Goal: Task Accomplishment & Management: Manage account settings

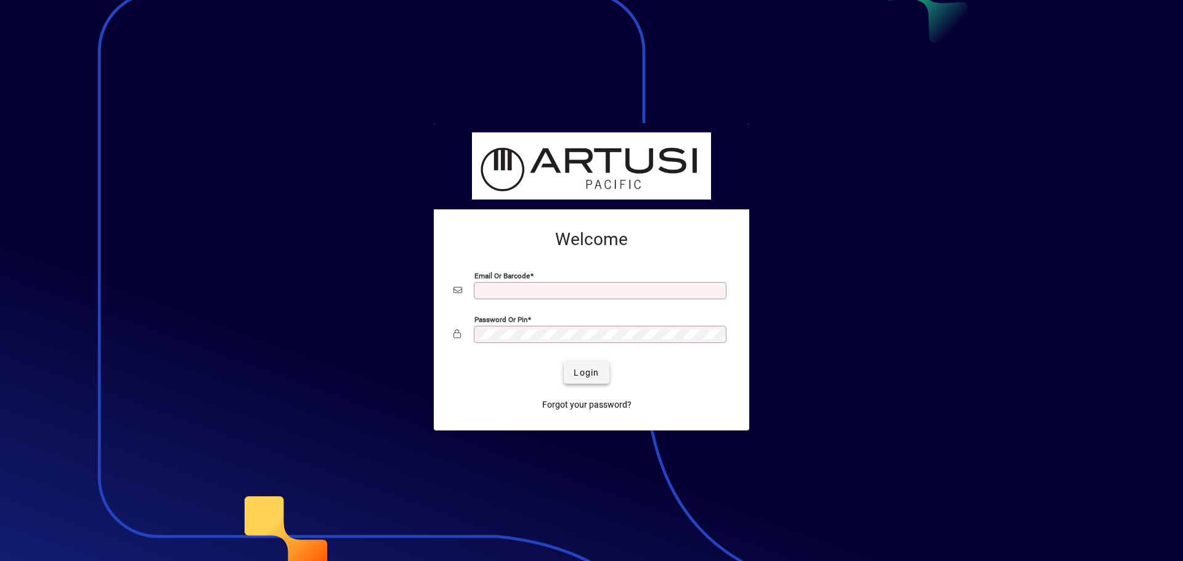
type input "**********"
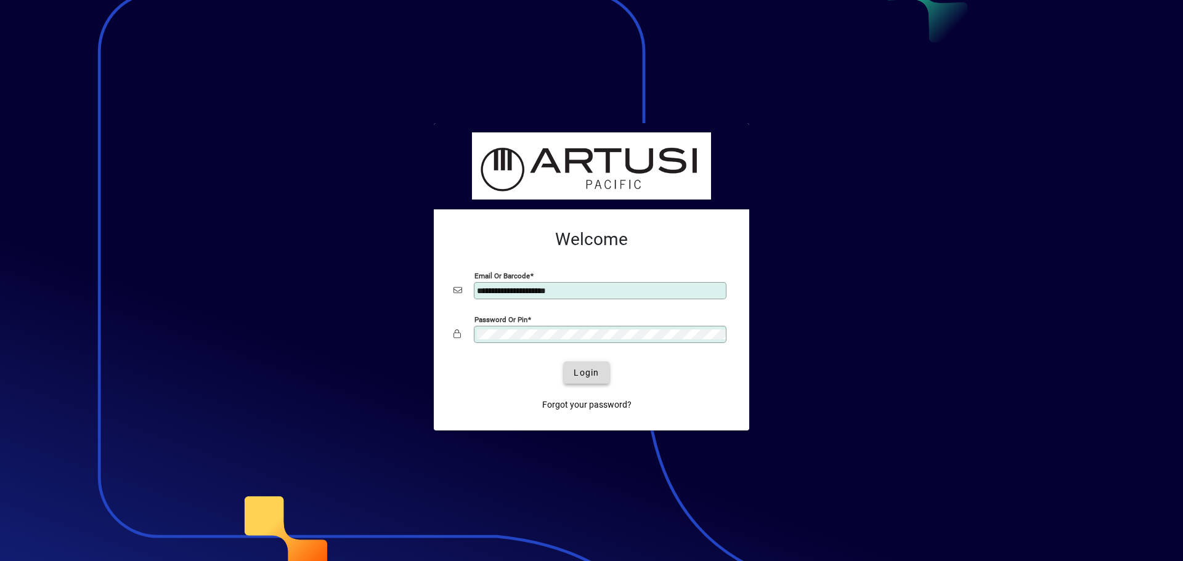
click at [585, 375] on span "Login" at bounding box center [586, 373] width 25 height 13
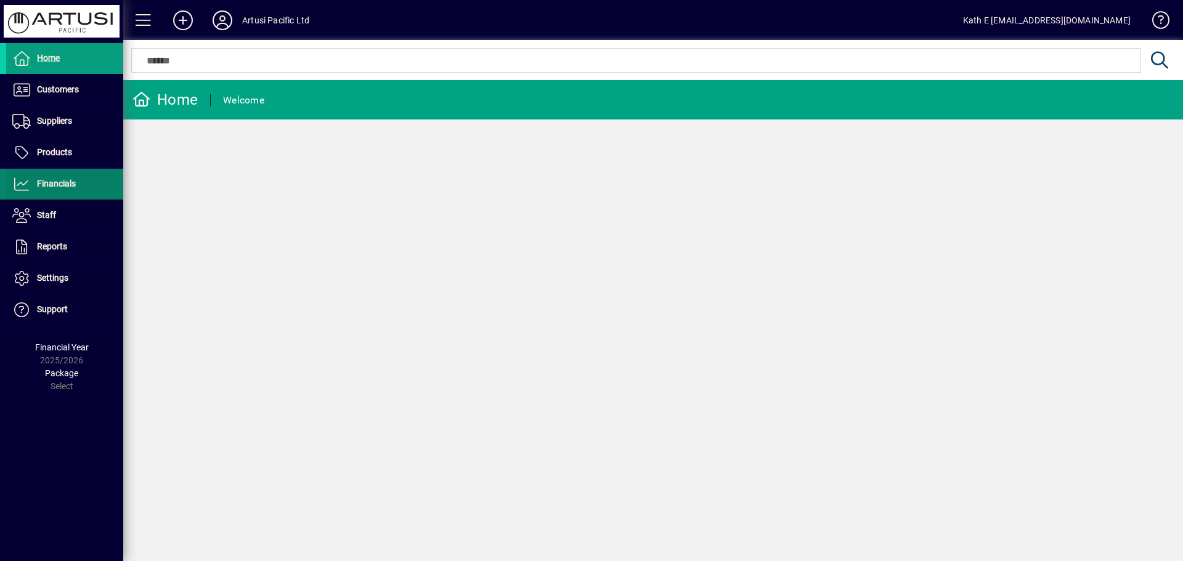
click at [55, 180] on span "Financials" at bounding box center [56, 184] width 39 height 10
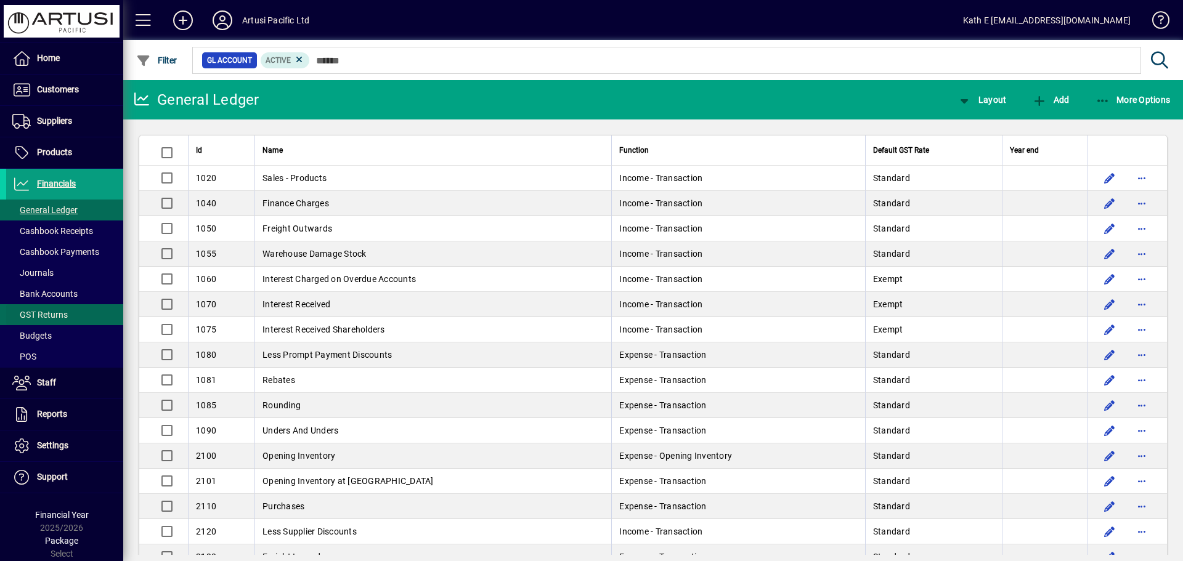
click at [54, 309] on span "GST Returns" at bounding box center [37, 315] width 62 height 13
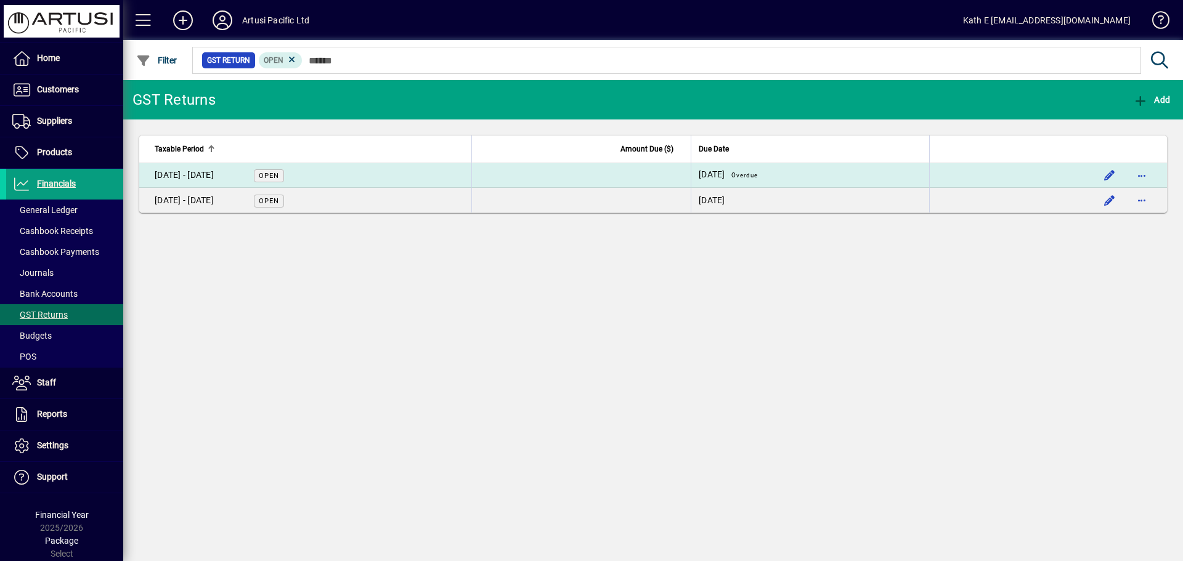
click at [270, 174] on span "Open" at bounding box center [269, 176] width 20 height 8
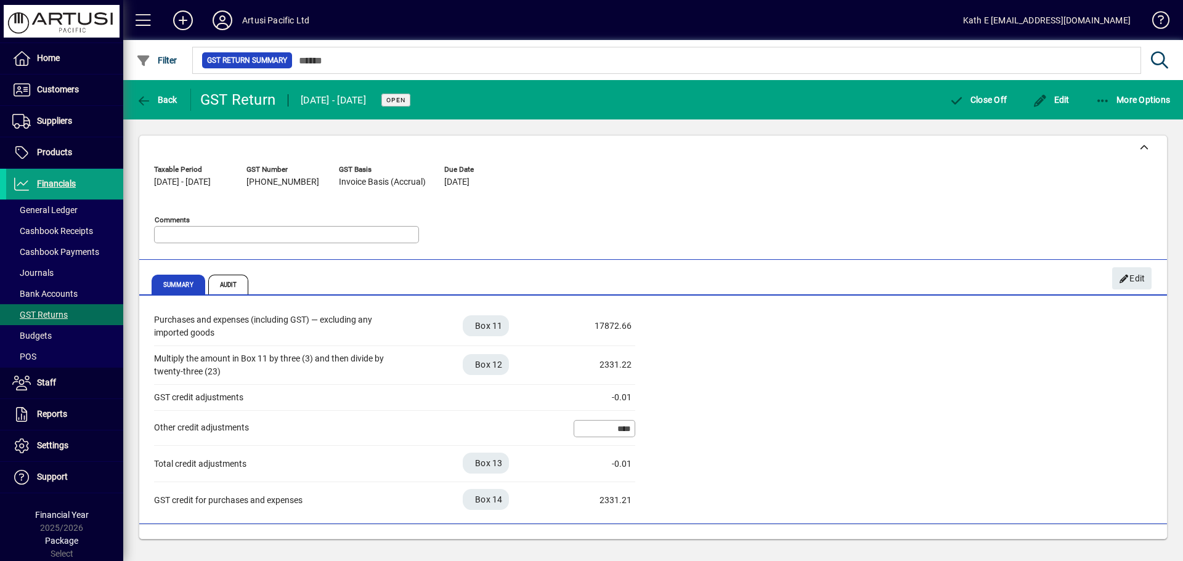
scroll to position [368, 0]
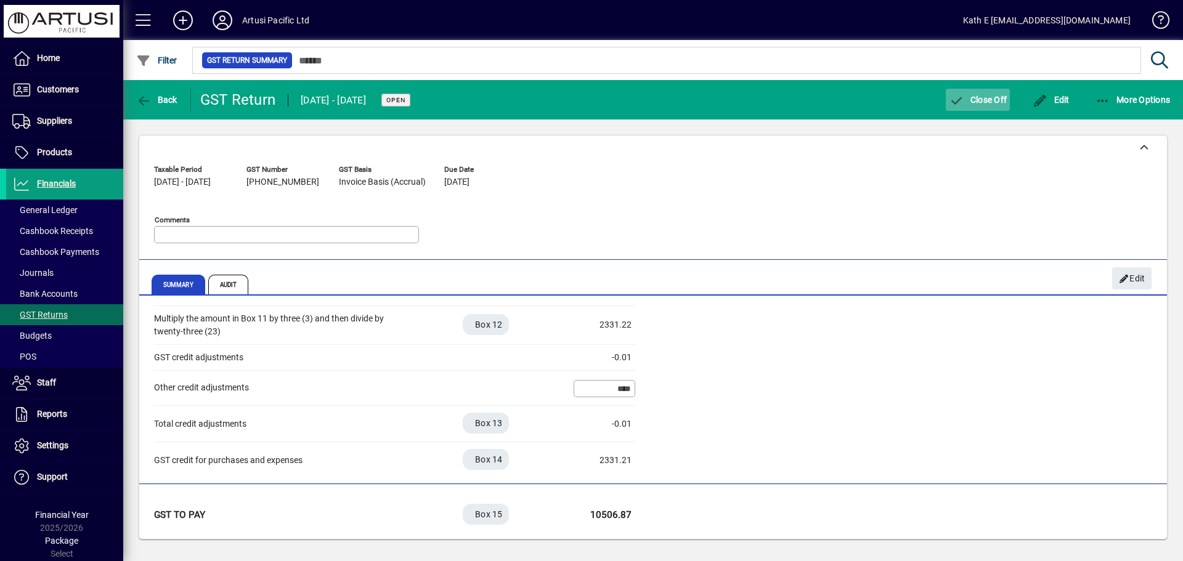
click at [980, 97] on span "Close Off" at bounding box center [978, 100] width 58 height 10
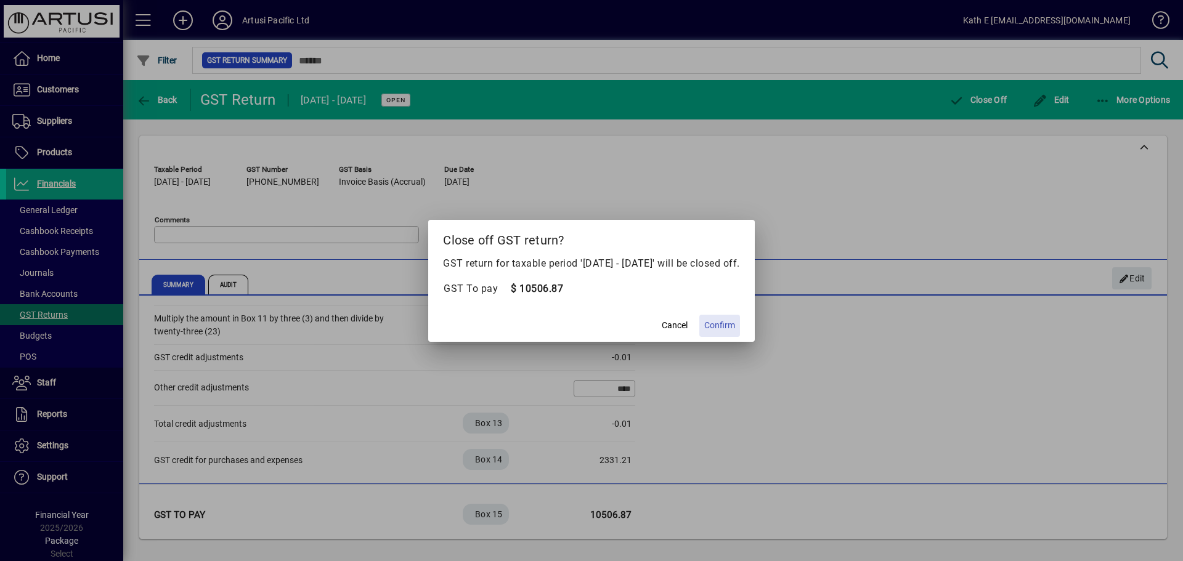
click at [734, 324] on span "Confirm" at bounding box center [719, 325] width 31 height 13
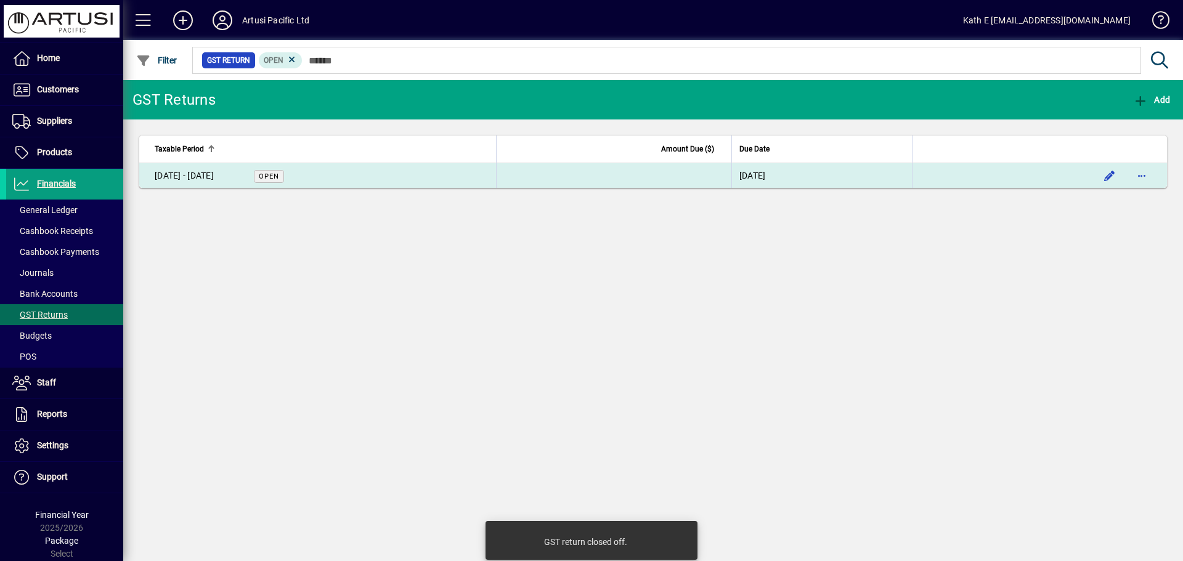
click at [270, 174] on span "Open" at bounding box center [269, 176] width 20 height 8
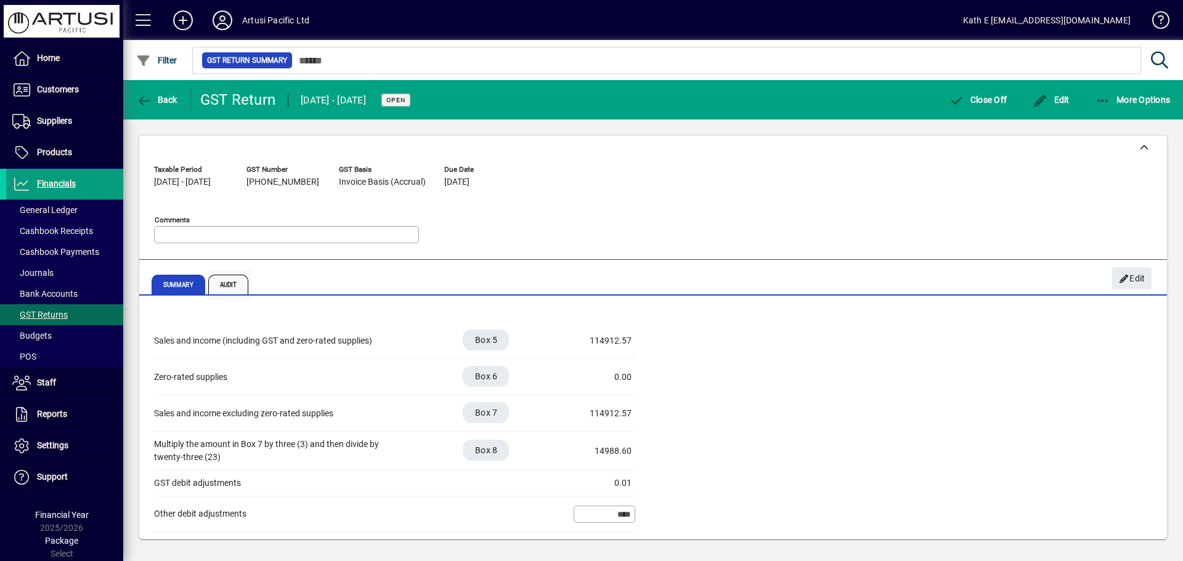
click at [230, 283] on span "Audit" at bounding box center [228, 285] width 41 height 20
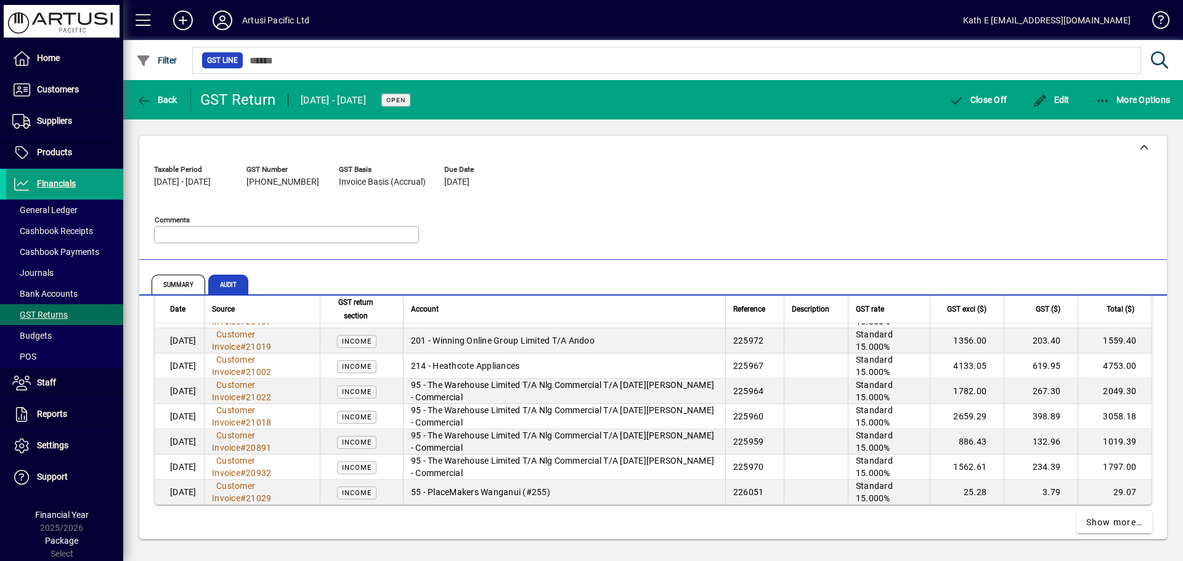
scroll to position [2367, 0]
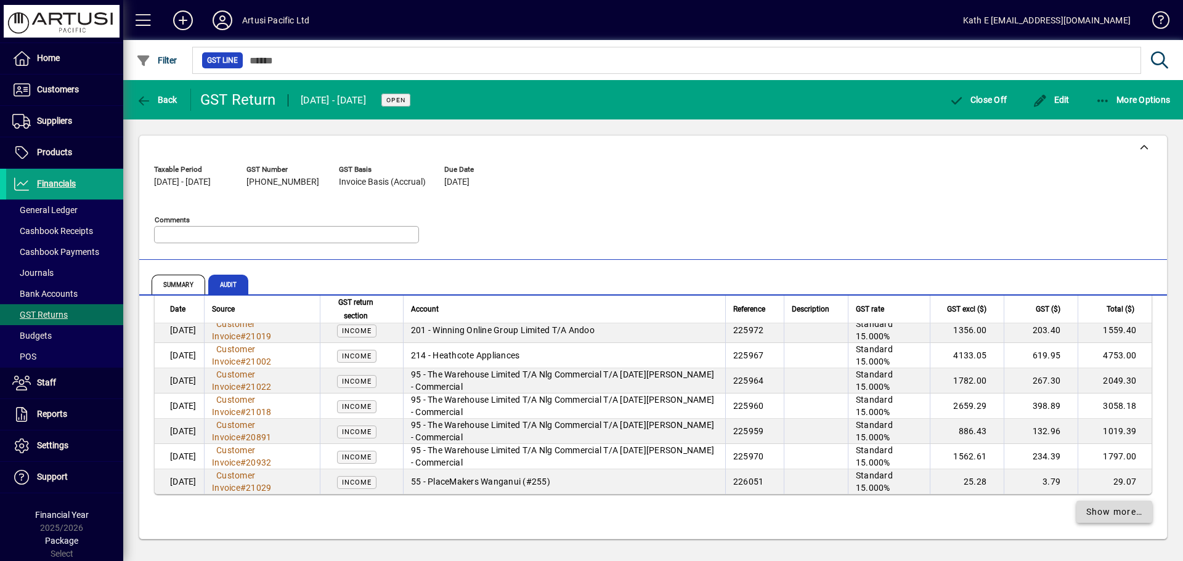
click at [1094, 513] on span "Show more…" at bounding box center [1114, 512] width 57 height 13
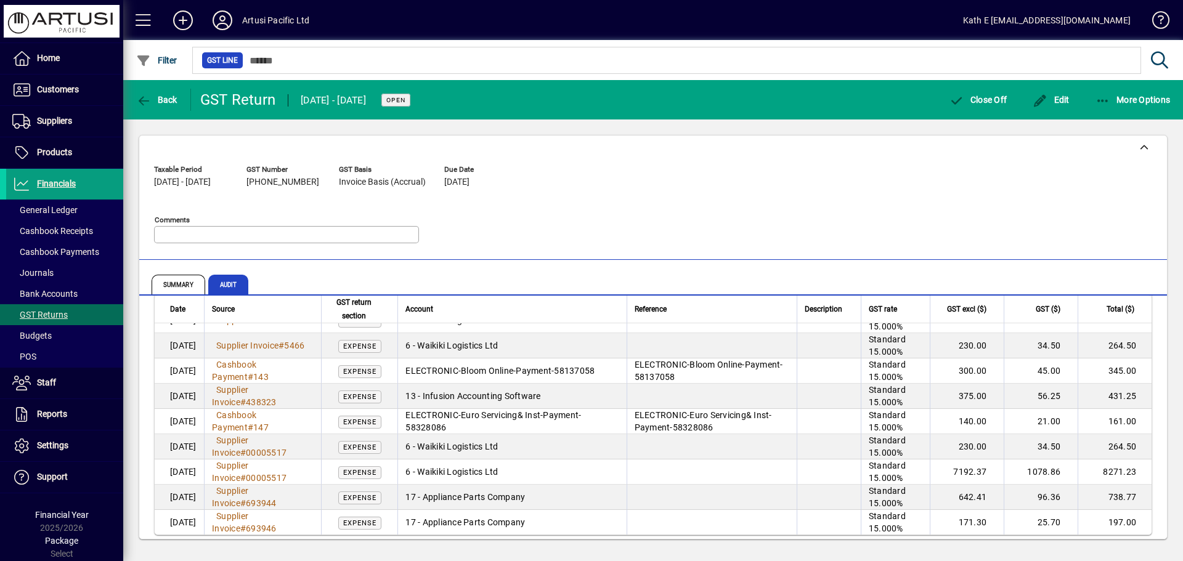
scroll to position [4833, 0]
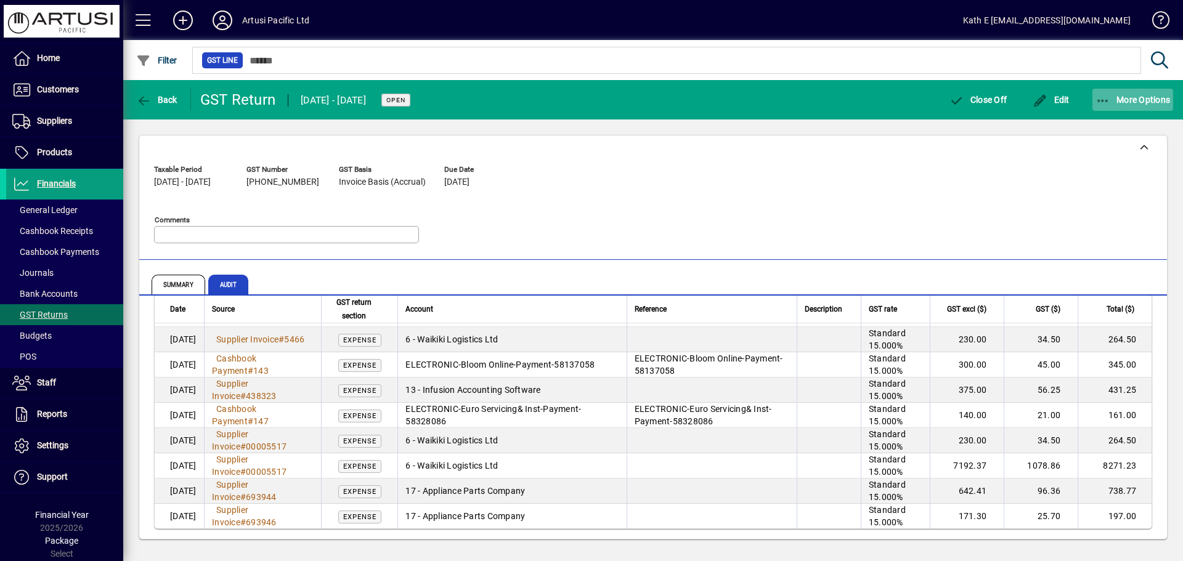
click at [1105, 98] on icon "button" at bounding box center [1102, 101] width 15 height 12
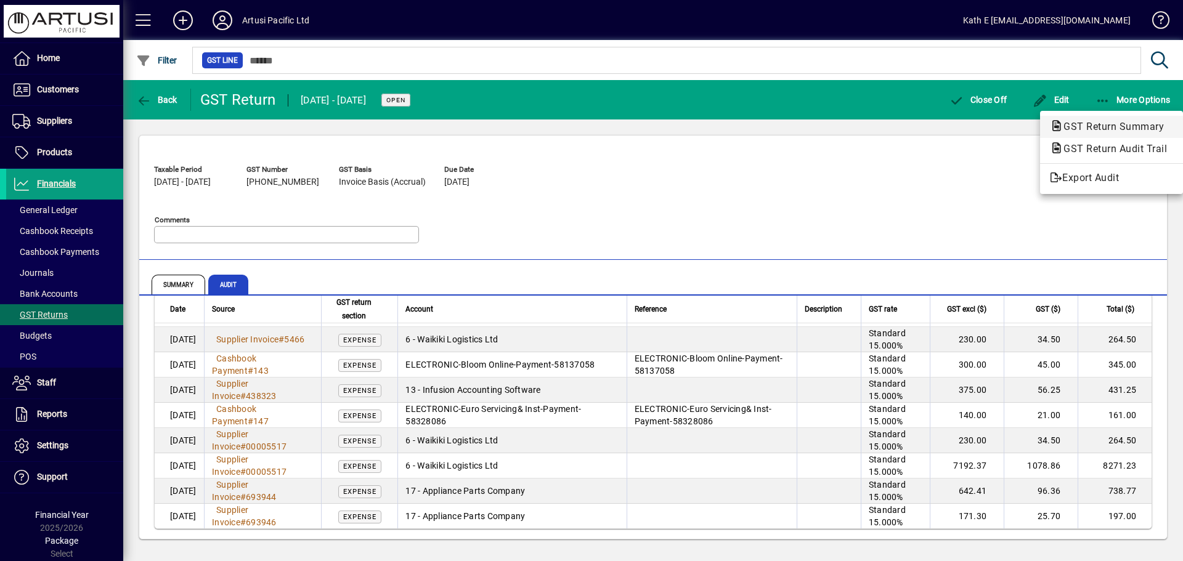
click at [1109, 129] on span "GST Return Summary" at bounding box center [1110, 127] width 120 height 12
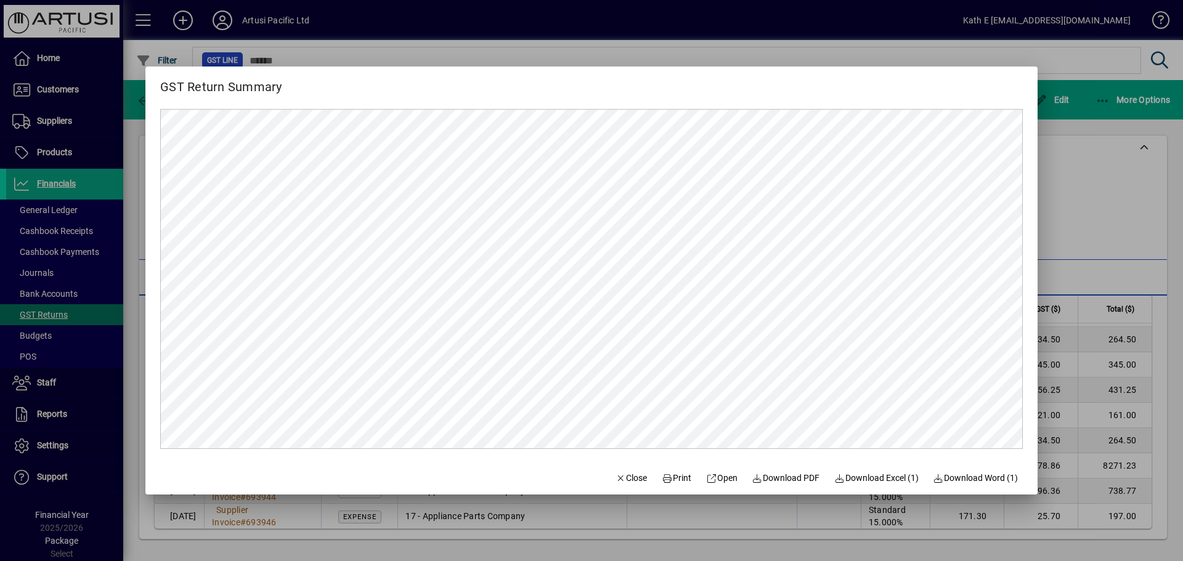
scroll to position [0, 0]
click at [792, 475] on span "Download PDF" at bounding box center [786, 478] width 68 height 13
click at [623, 478] on span "Close" at bounding box center [631, 478] width 32 height 13
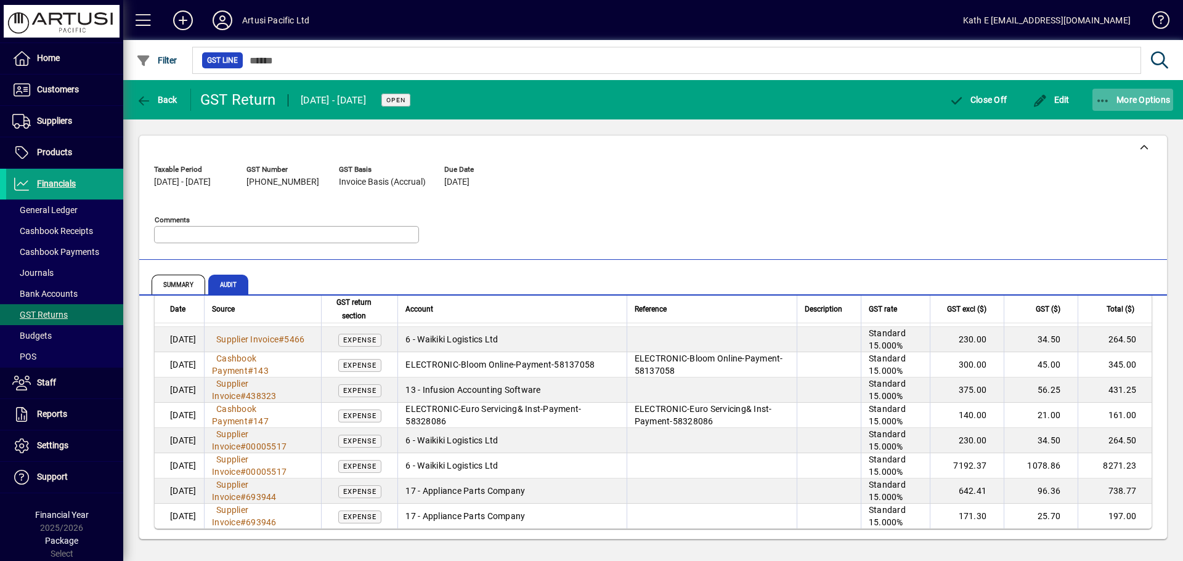
click at [1105, 100] on icon "button" at bounding box center [1102, 101] width 15 height 12
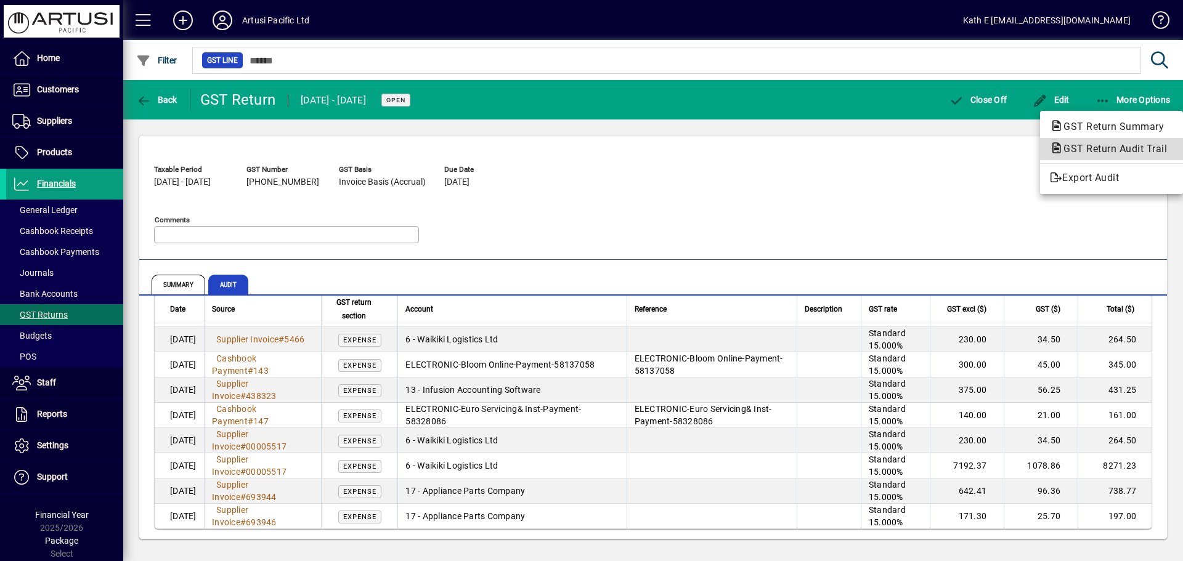
click at [1113, 142] on span "GST Return Audit Trail" at bounding box center [1111, 149] width 123 height 15
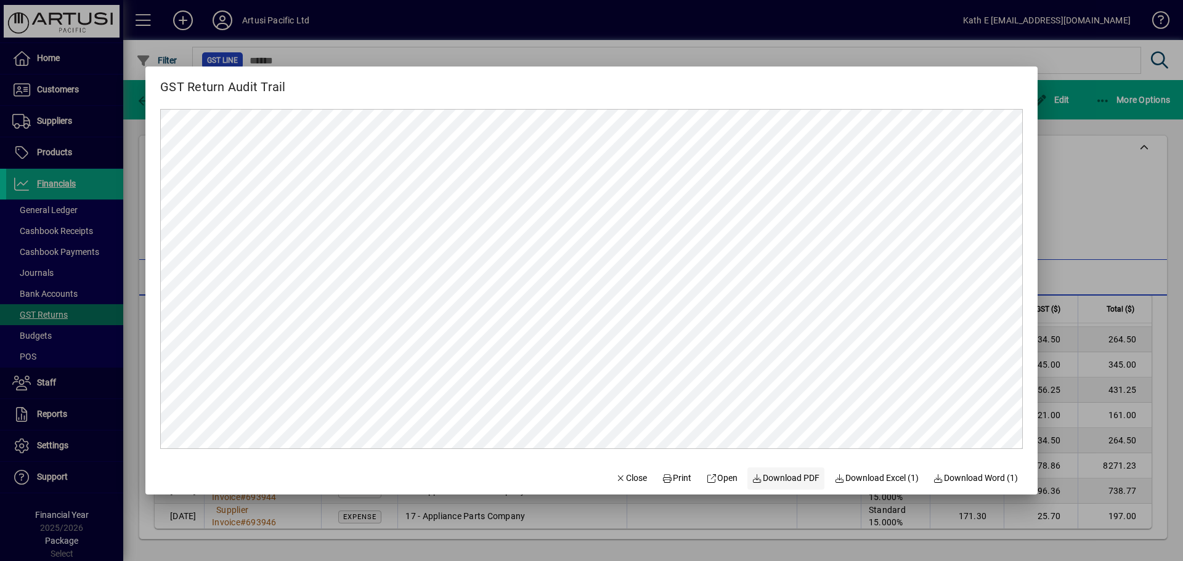
click at [780, 476] on span "Download PDF" at bounding box center [786, 478] width 68 height 13
click at [617, 473] on span "Close" at bounding box center [631, 478] width 32 height 13
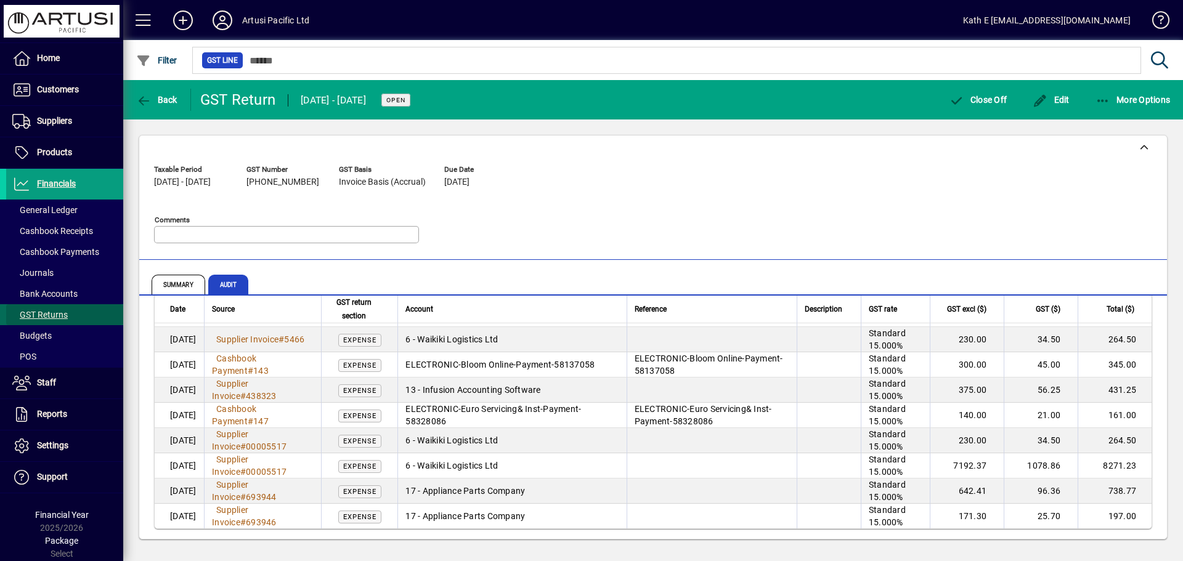
click at [47, 311] on span "GST Returns" at bounding box center [39, 315] width 55 height 10
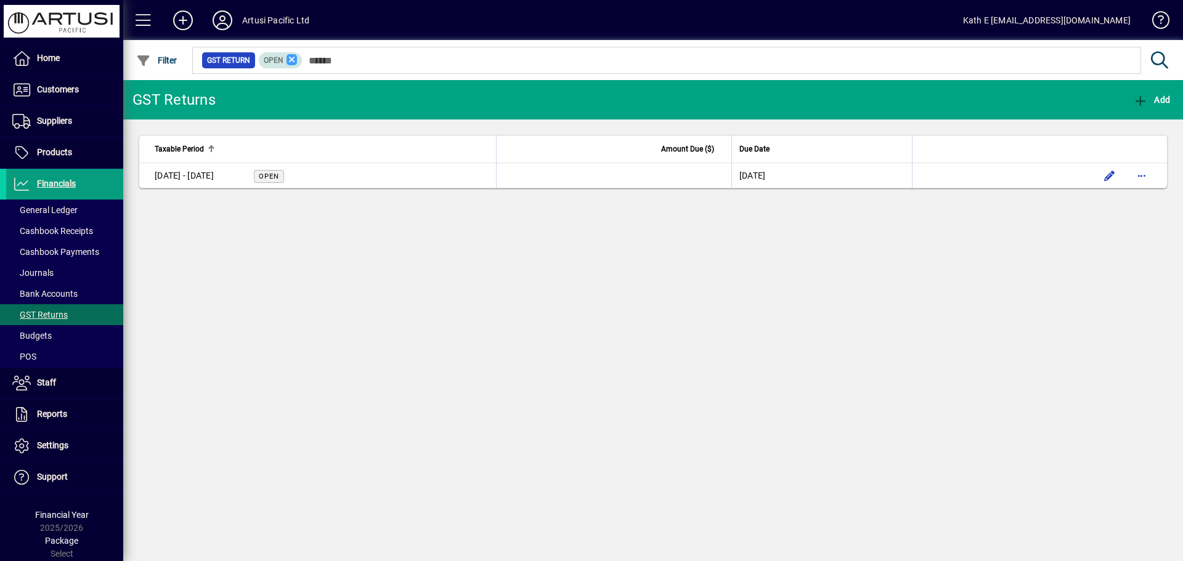
click at [289, 59] on icon at bounding box center [291, 59] width 11 height 11
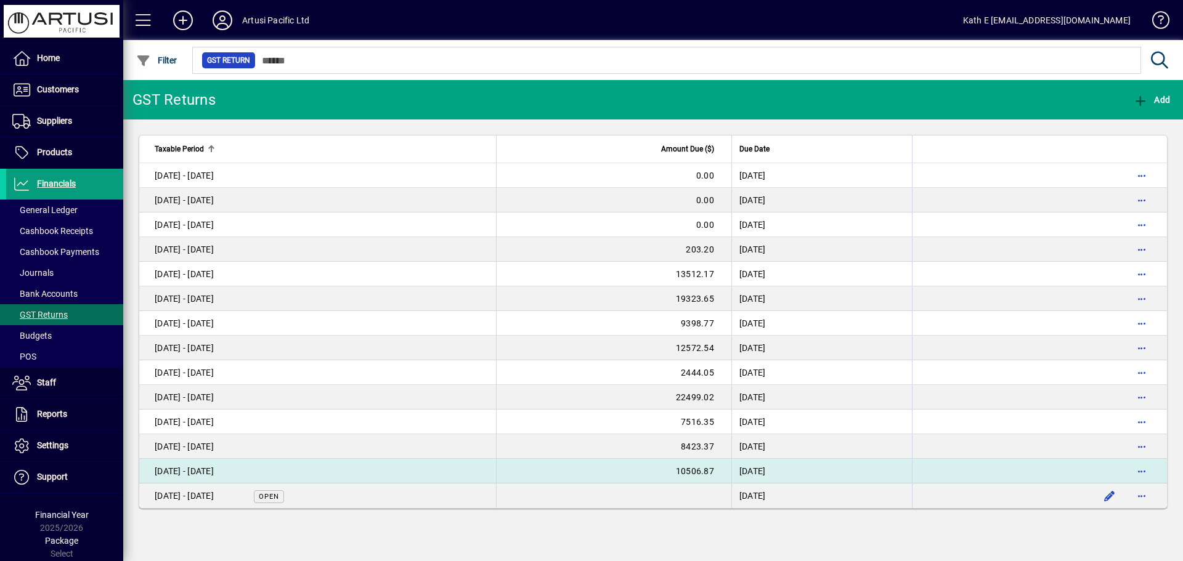
click at [207, 468] on div "[DATE] - [DATE]" at bounding box center [184, 471] width 59 height 12
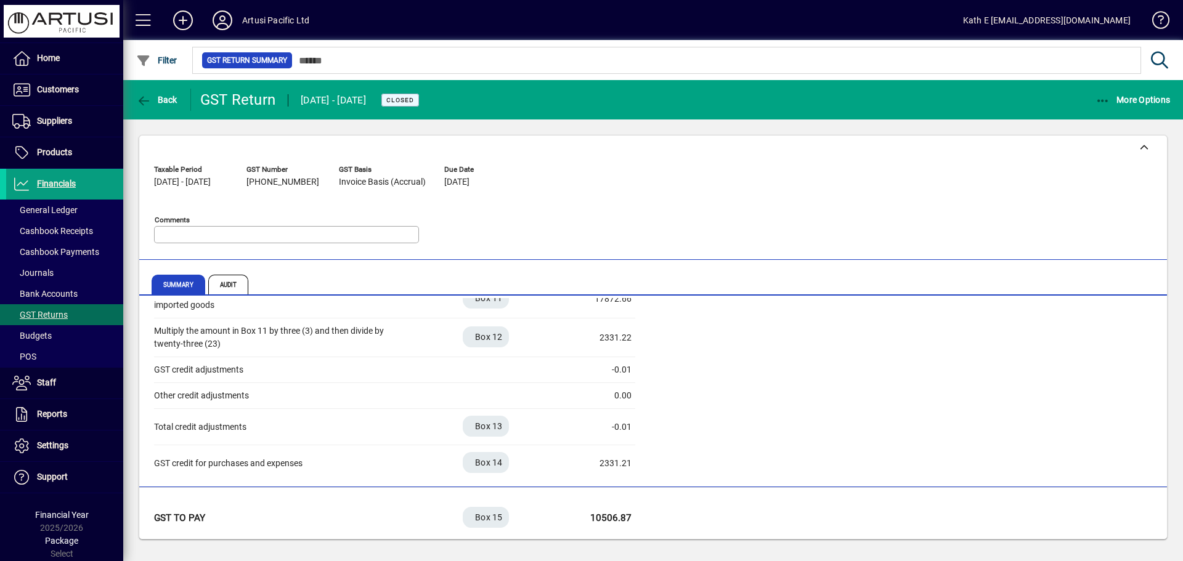
scroll to position [349, 0]
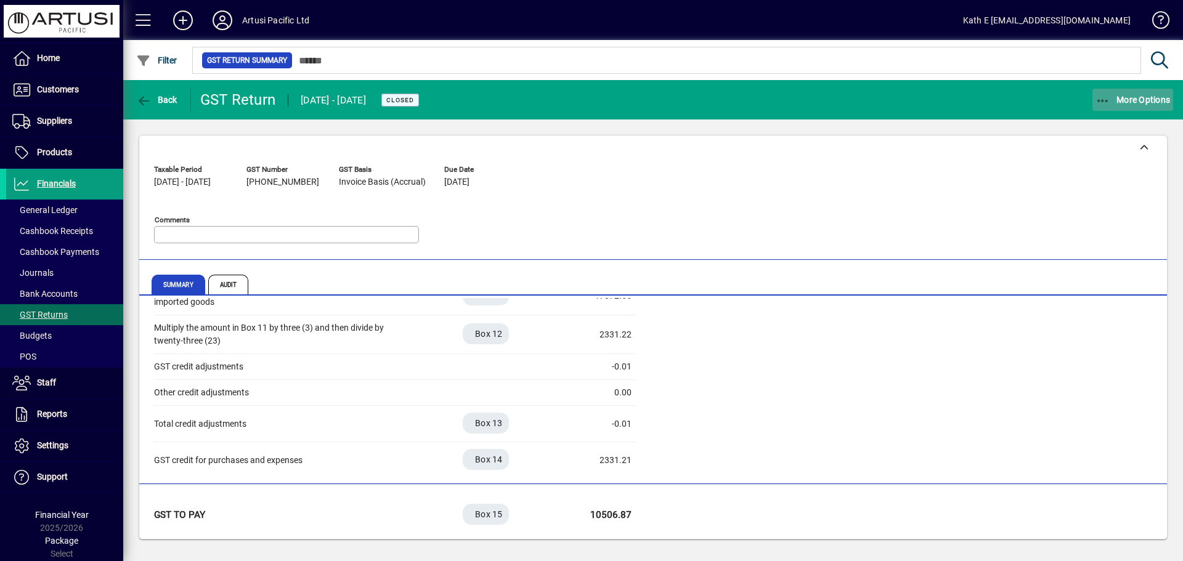
click at [1100, 93] on span "button" at bounding box center [1132, 100] width 81 height 30
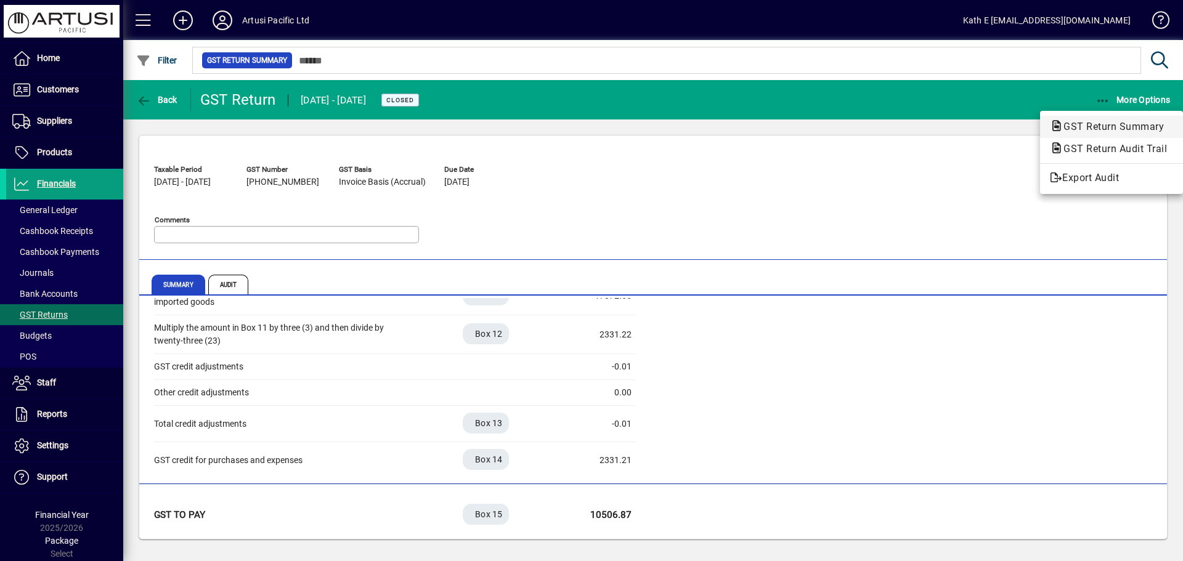
click at [1103, 123] on span "GST Return Summary" at bounding box center [1110, 127] width 120 height 12
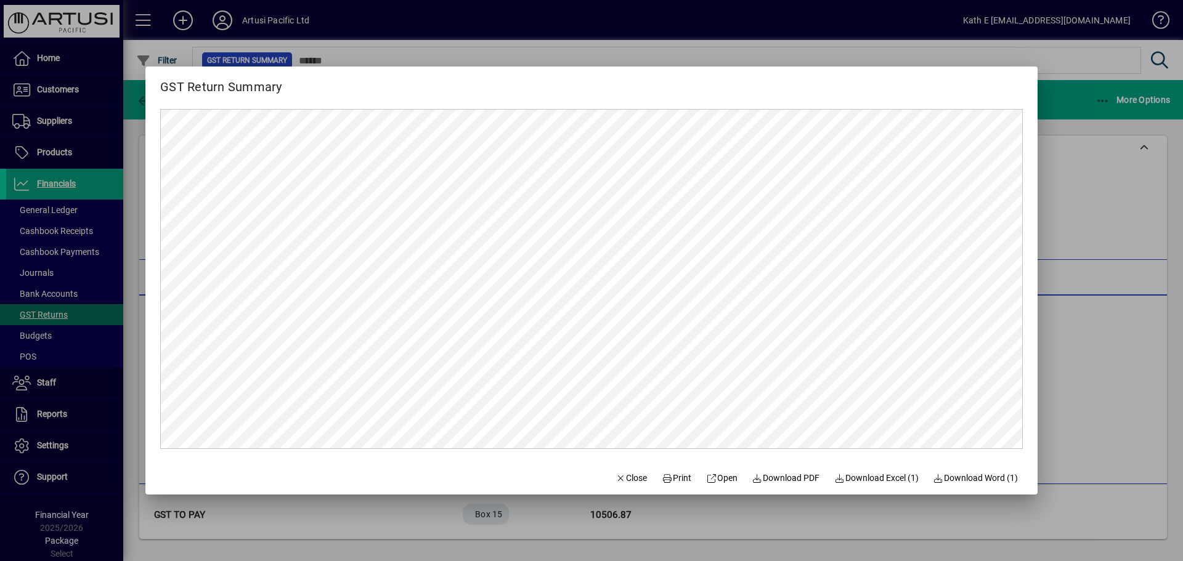
scroll to position [0, 0]
click at [781, 474] on span "Download PDF" at bounding box center [786, 478] width 68 height 13
